Goal: Download file/media

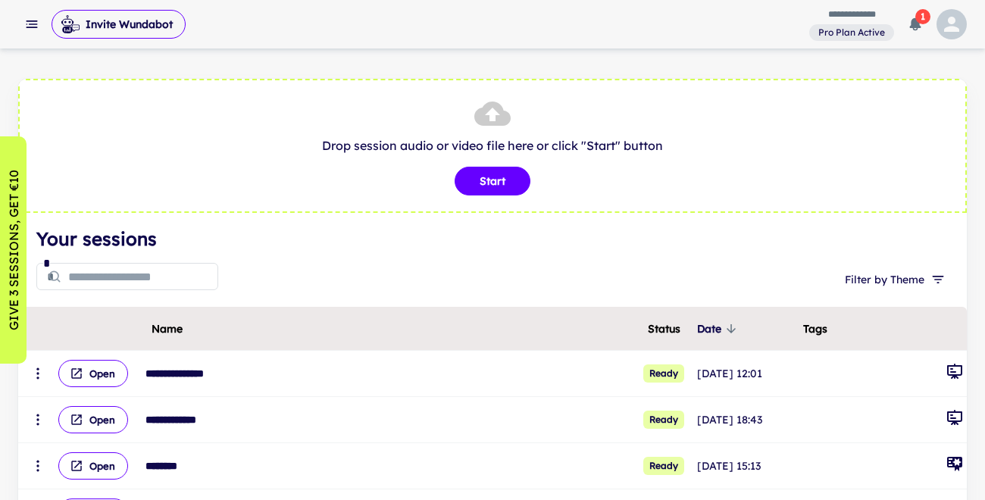
scroll to position [-1, 0]
click at [149, 17] on button "Invite Wundabot" at bounding box center [119, 24] width 134 height 29
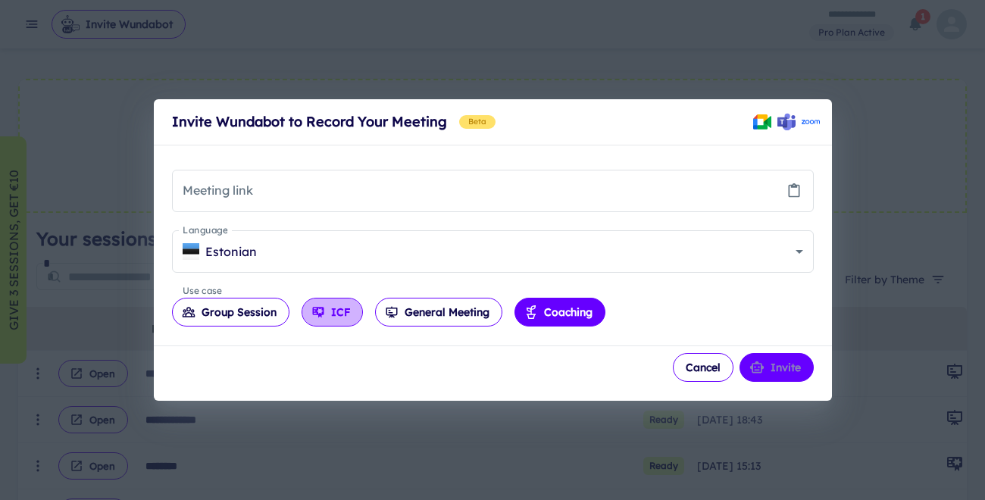
click at [346, 312] on button "ICF" at bounding box center [332, 312] width 61 height 29
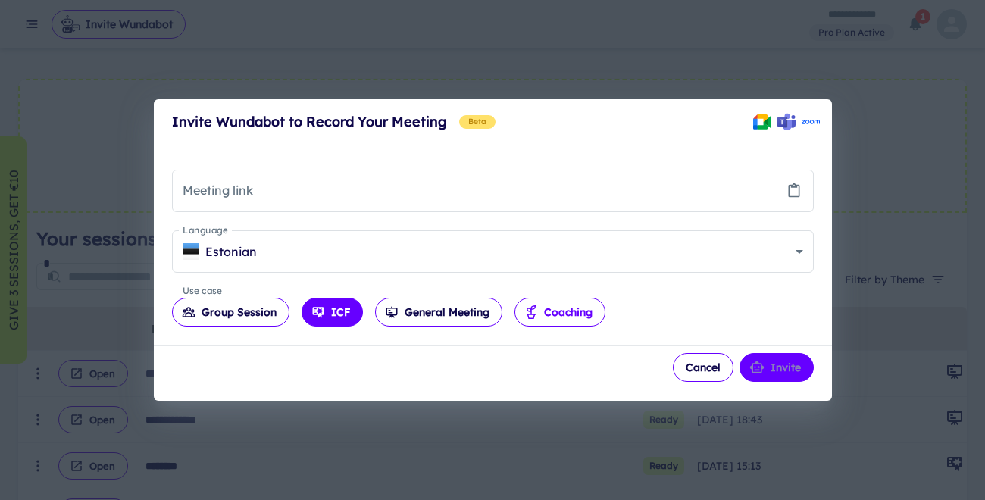
click at [600, 312] on button "Coaching" at bounding box center [560, 312] width 91 height 29
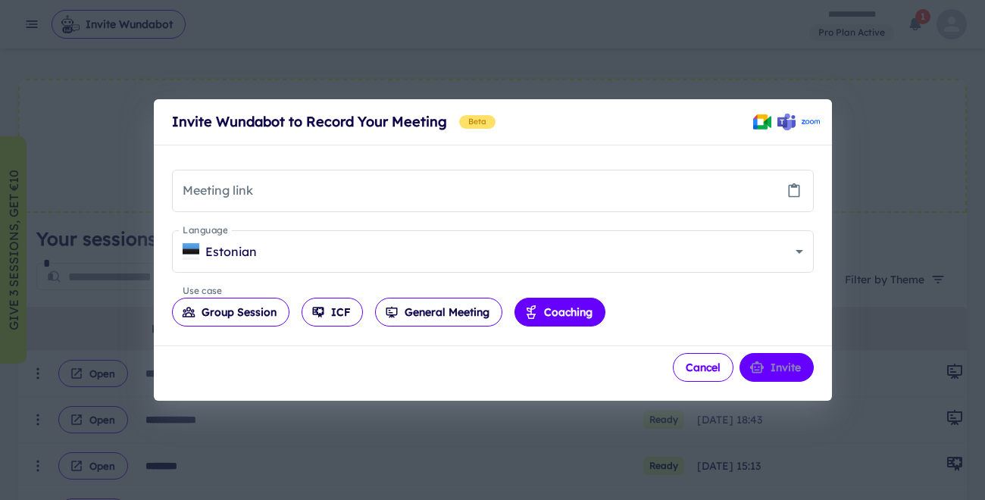
click at [697, 367] on button "Cancel" at bounding box center [703, 367] width 61 height 29
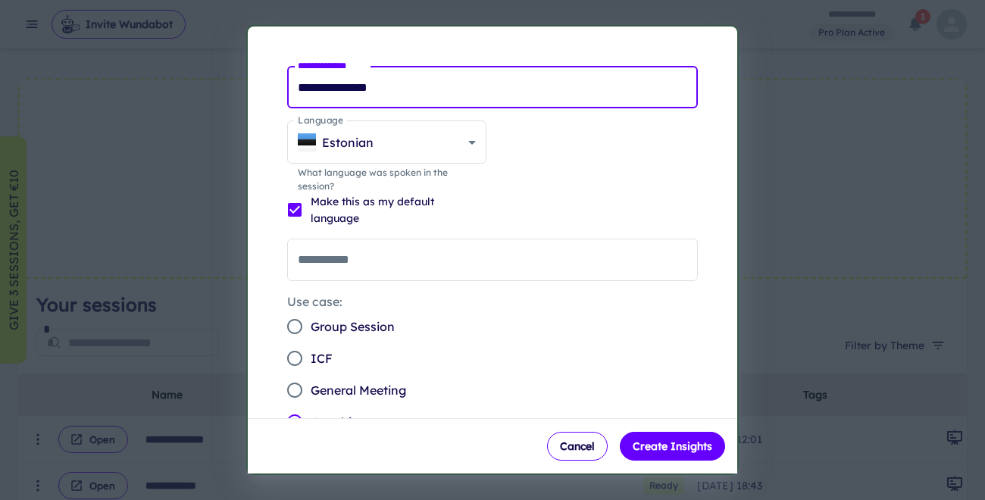
drag, startPoint x: 402, startPoint y: 84, endPoint x: 299, endPoint y: 74, distance: 104.3
click at [299, 74] on input "**********" at bounding box center [492, 87] width 411 height 42
type input "**********"
click at [562, 202] on div "**********" at bounding box center [486, 298] width 453 height 519
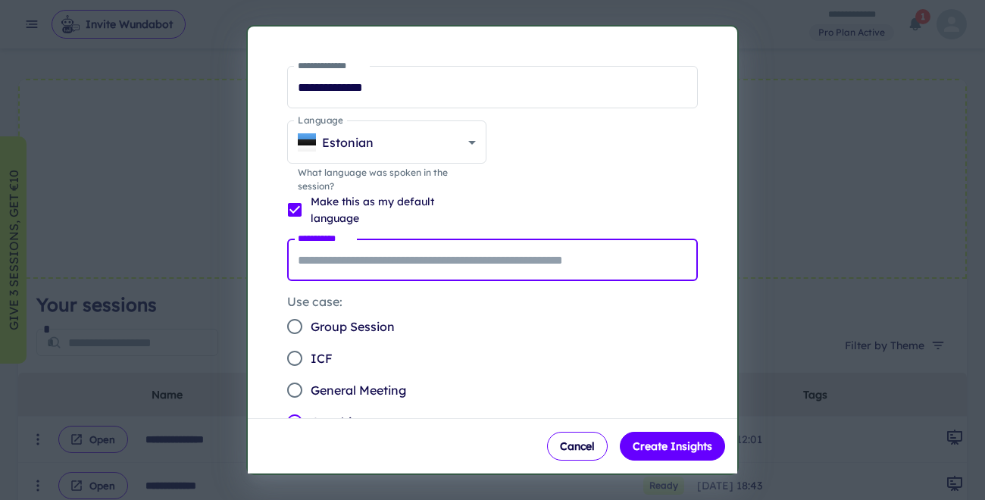
click at [395, 267] on input "**********" at bounding box center [492, 260] width 411 height 42
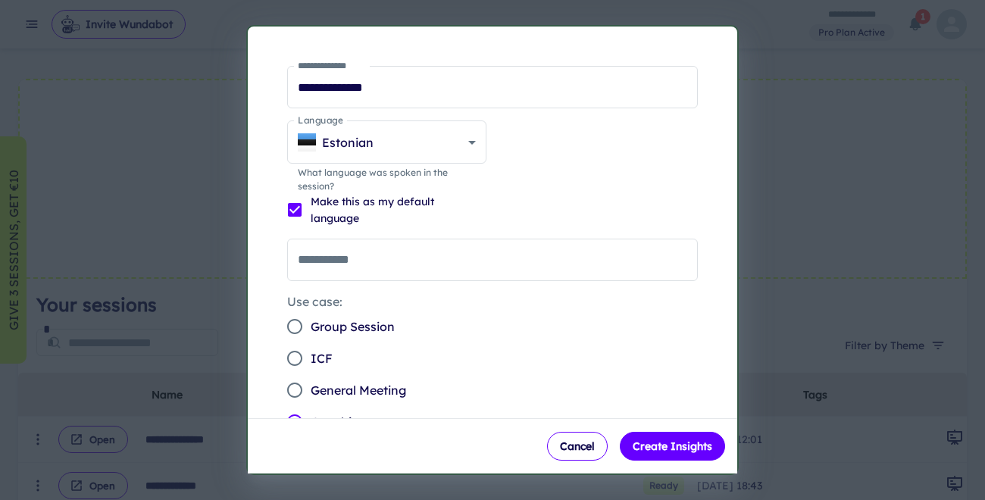
click at [471, 330] on div "Use case: Group Session ICF General Meeting Coaching" at bounding box center [486, 359] width 423 height 157
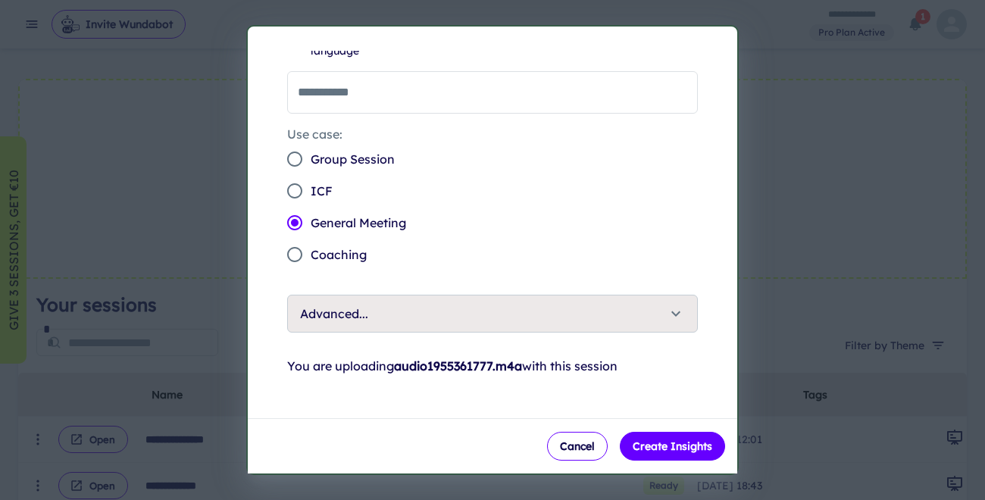
scroll to position [168, 0]
click at [674, 451] on button "Create Insights" at bounding box center [672, 446] width 105 height 29
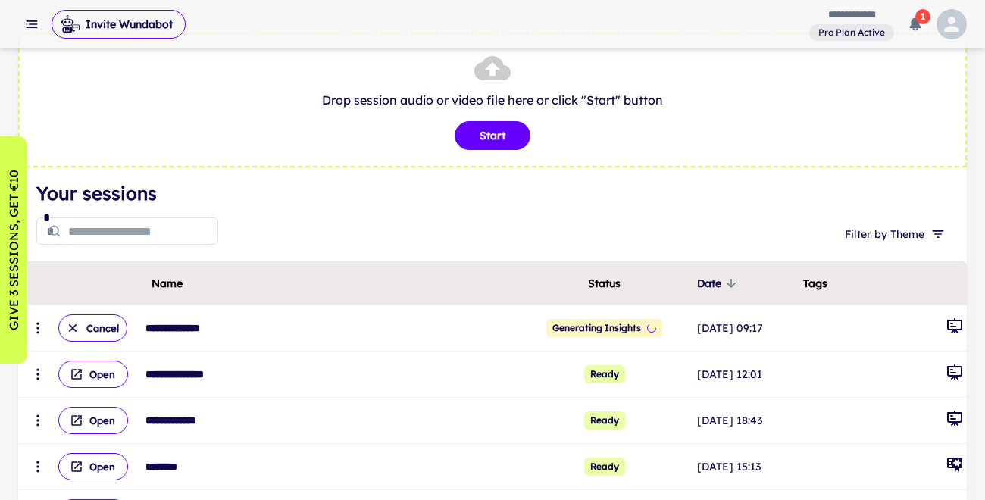
scroll to position [56, 0]
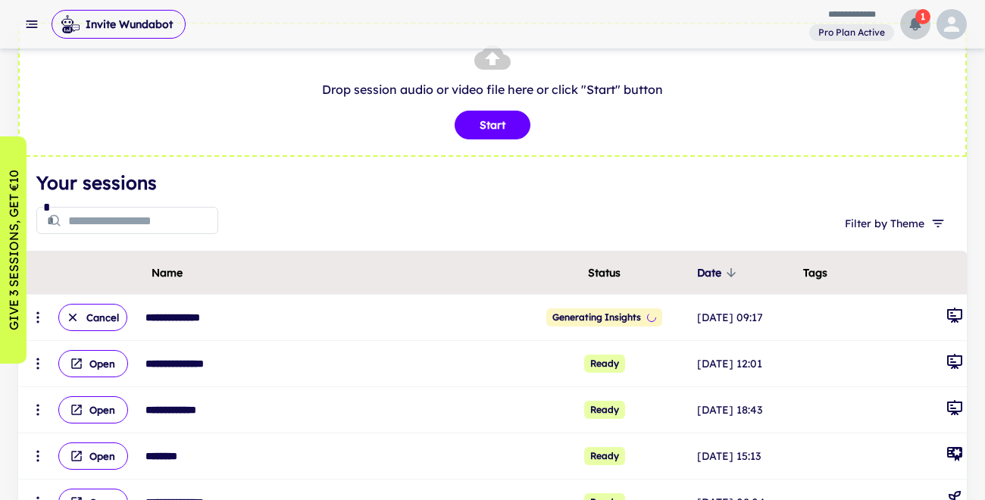
click at [917, 22] on span "1" at bounding box center [923, 16] width 15 height 15
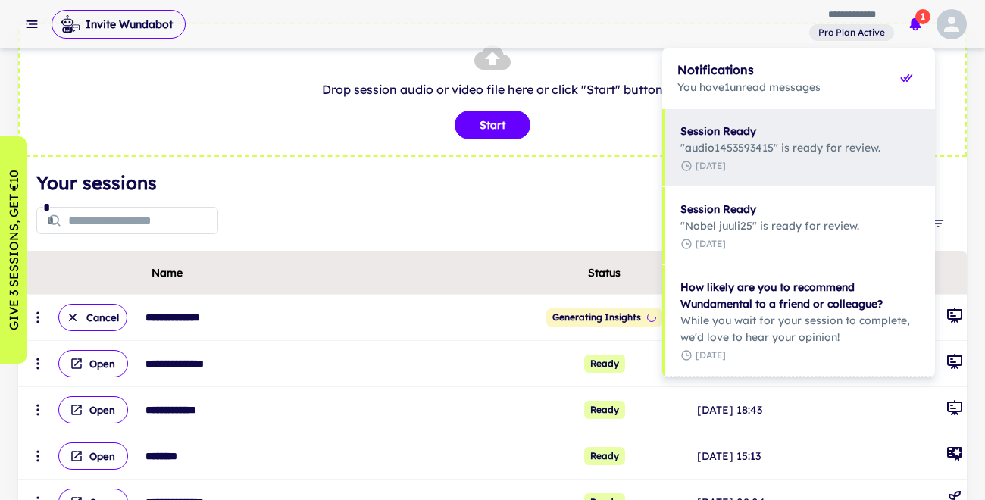
click at [917, 22] on div at bounding box center [492, 250] width 985 height 500
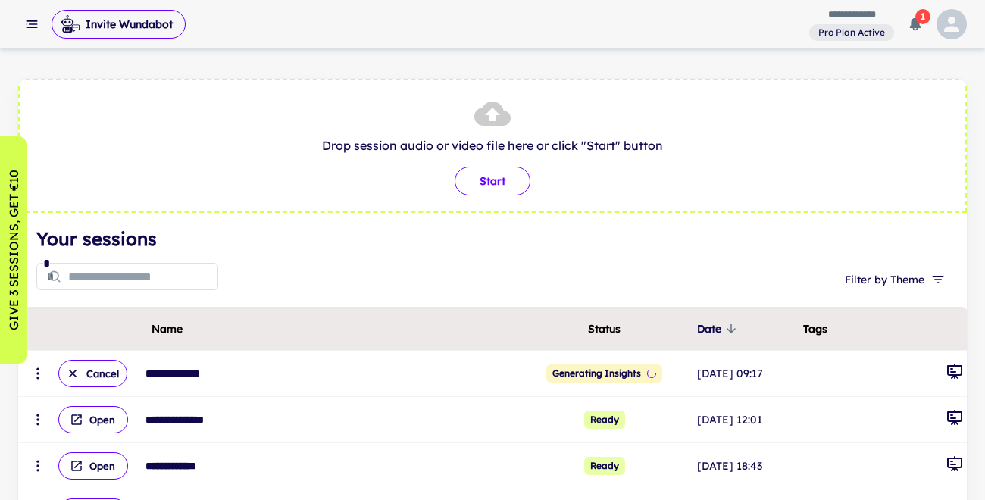
scroll to position [0, 0]
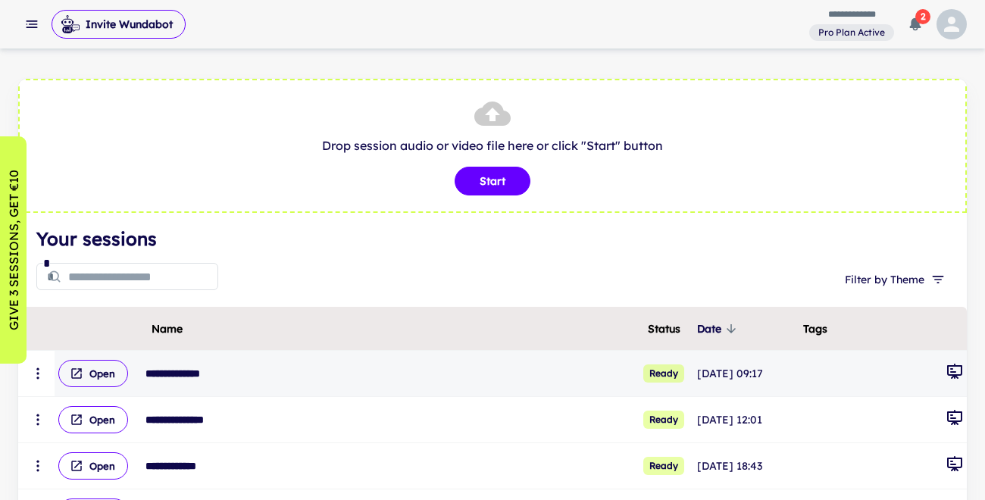
click at [643, 377] on span "Ready" at bounding box center [663, 374] width 41 height 18
click at [200, 378] on div "**********" at bounding box center [332, 373] width 387 height 29
click at [643, 376] on span "Ready" at bounding box center [663, 374] width 41 height 18
click at [109, 374] on button "Open" at bounding box center [93, 373] width 70 height 27
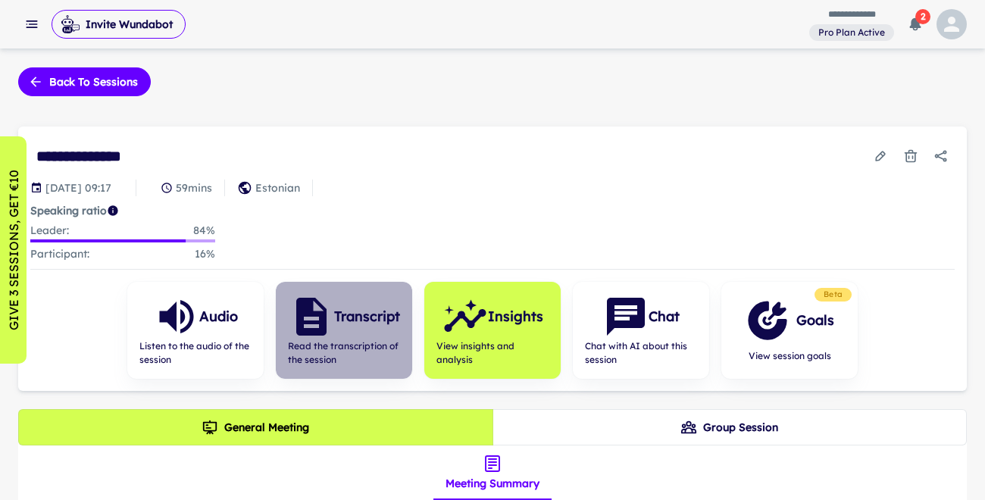
click at [343, 319] on h6 "Transcript" at bounding box center [367, 316] width 66 height 21
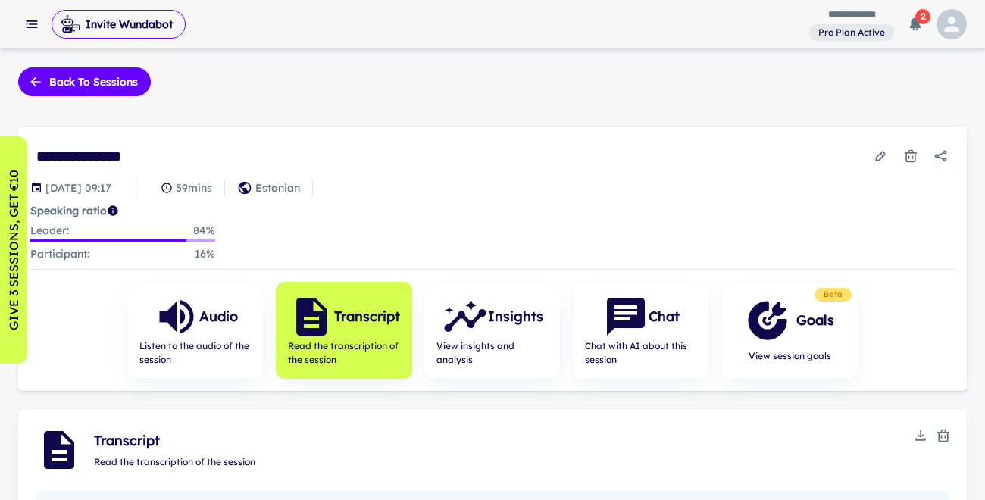
click at [337, 333] on div "Transcript" at bounding box center [344, 316] width 111 height 45
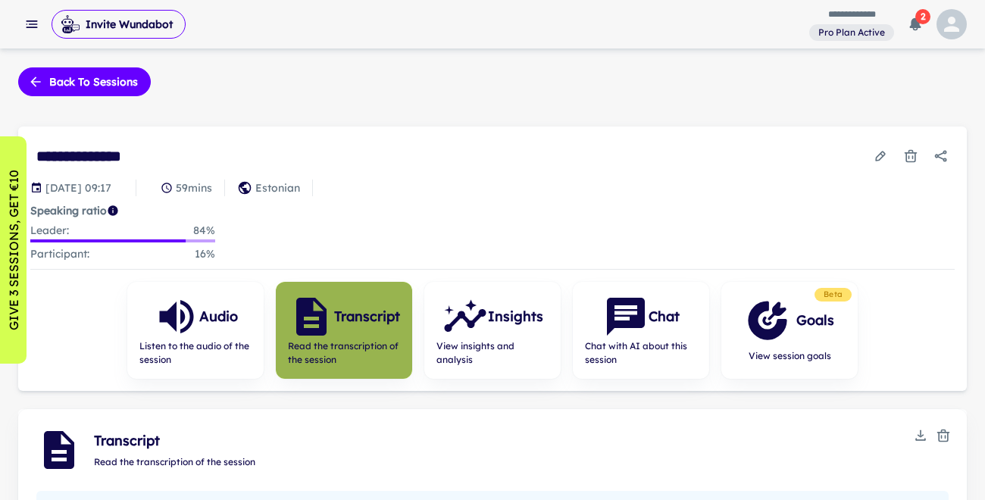
click at [337, 333] on div "Transcript" at bounding box center [344, 316] width 111 height 45
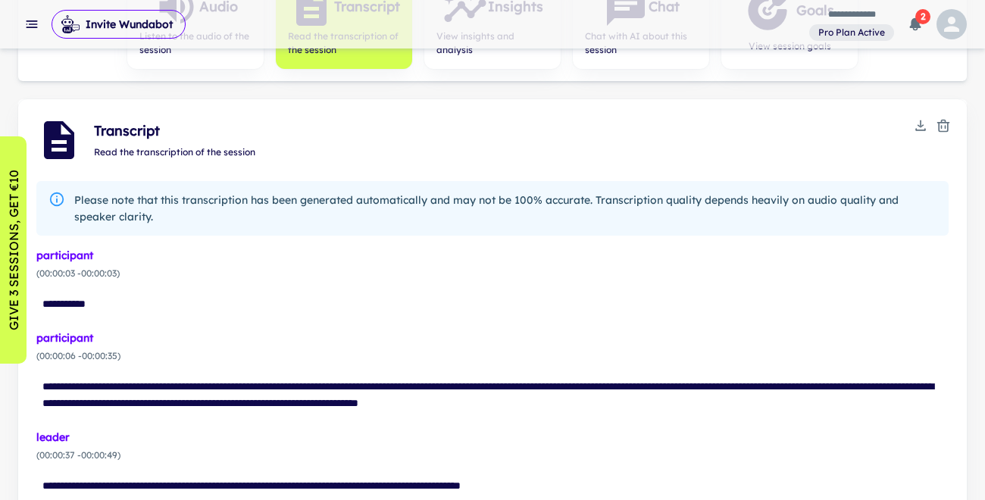
scroll to position [299, 0]
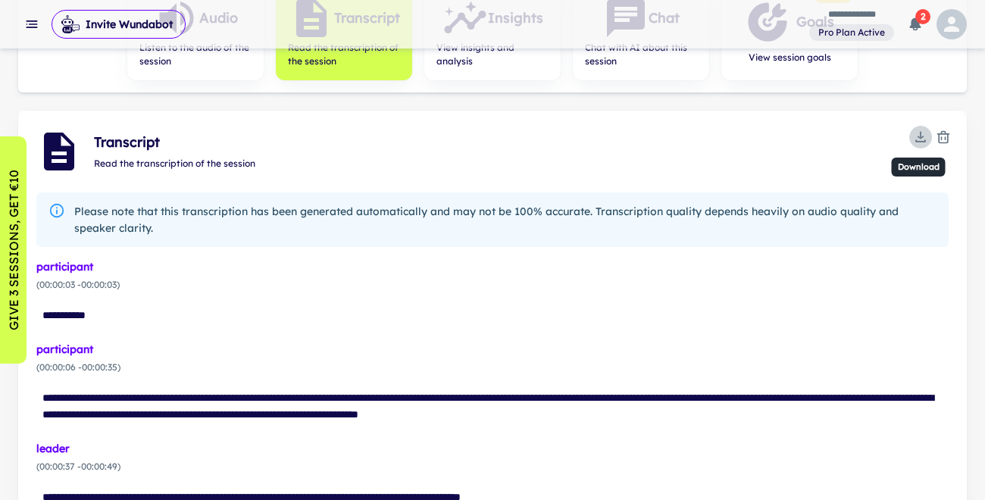
click at [919, 131] on icon "Download" at bounding box center [920, 137] width 15 height 15
click at [916, 164] on li "Download TXT" at bounding box center [920, 166] width 94 height 26
